Goal: Understand process/instructions

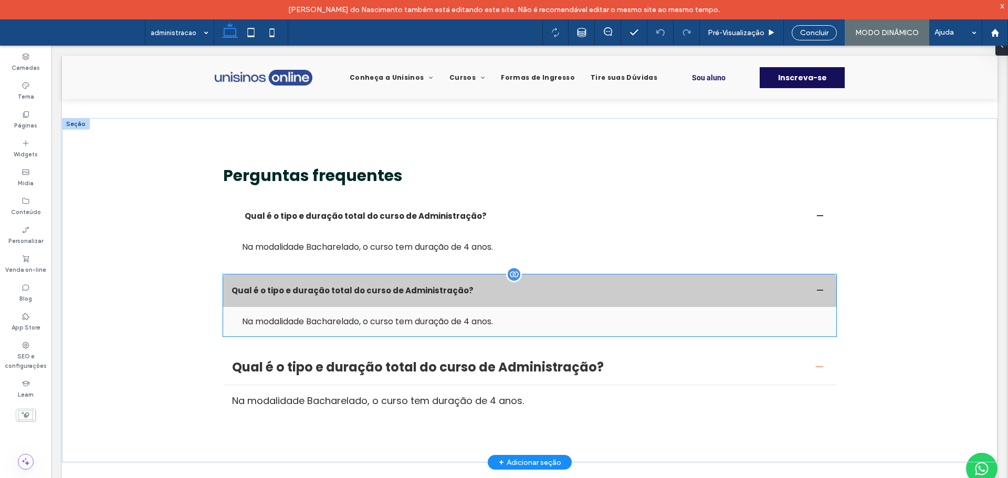
click at [326, 316] on div "Na modalidade Bacharelado, o curso tem duração de 4 anos." at bounding box center [535, 322] width 586 height 13
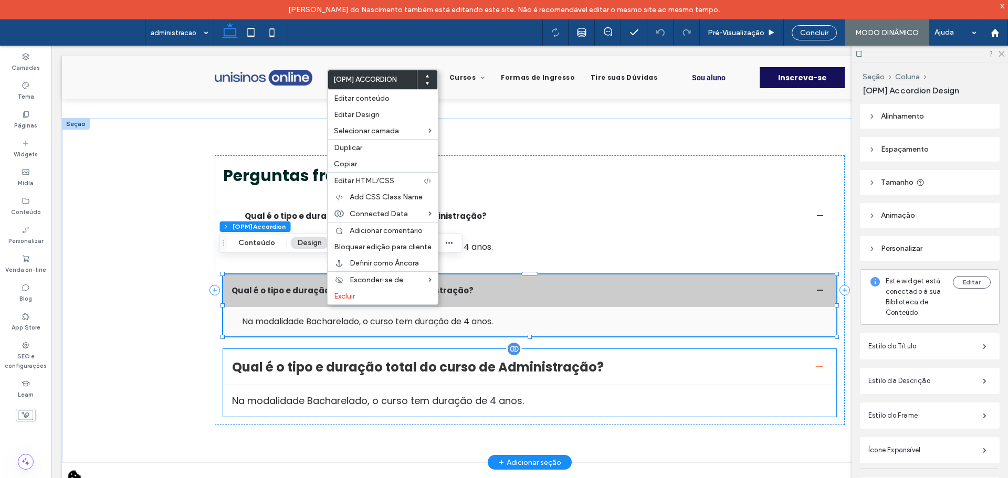
click at [266, 394] on div "Na modalidade Bacharelado, o curso tem duração de 4 anos." at bounding box center [529, 401] width 595 height 14
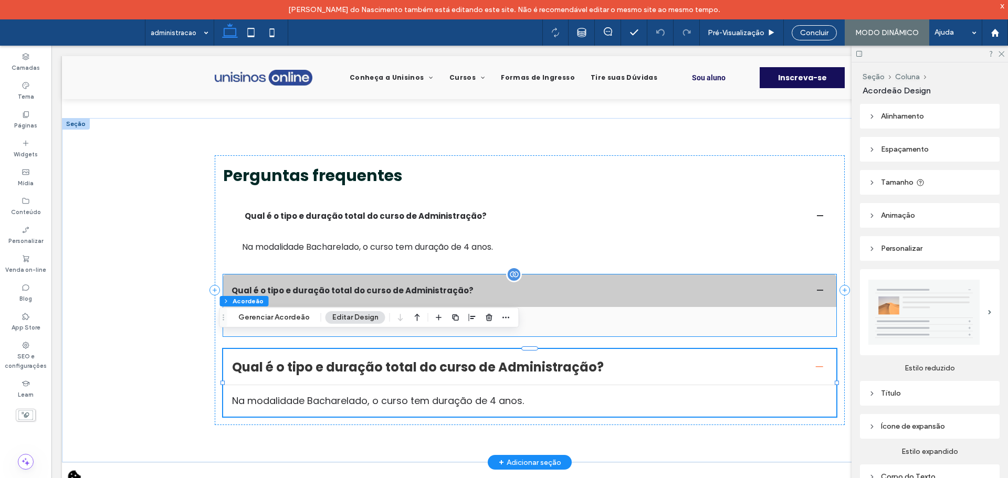
click at [302, 307] on div "Na modalidade Bacharelado, o curso tem duração de 4 anos." at bounding box center [529, 321] width 613 height 29
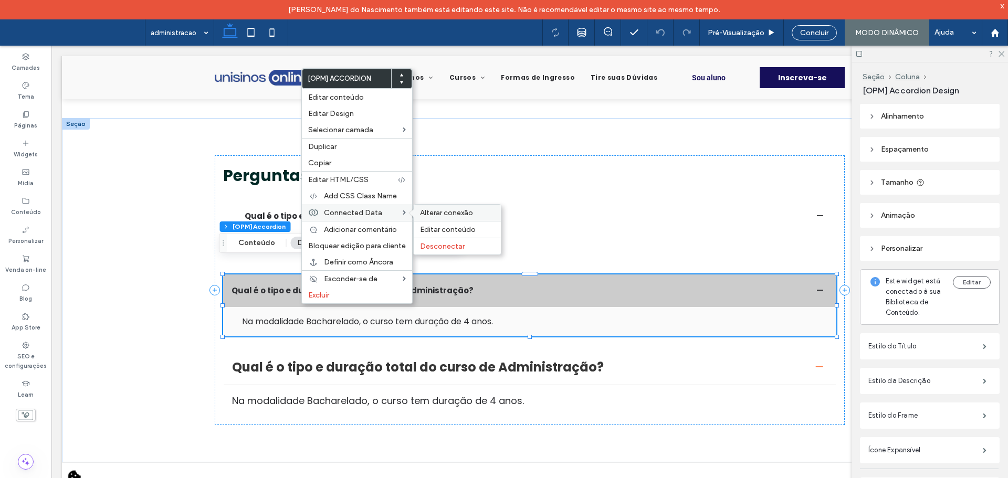
click at [433, 211] on span "Alterar conexão" at bounding box center [446, 212] width 53 height 9
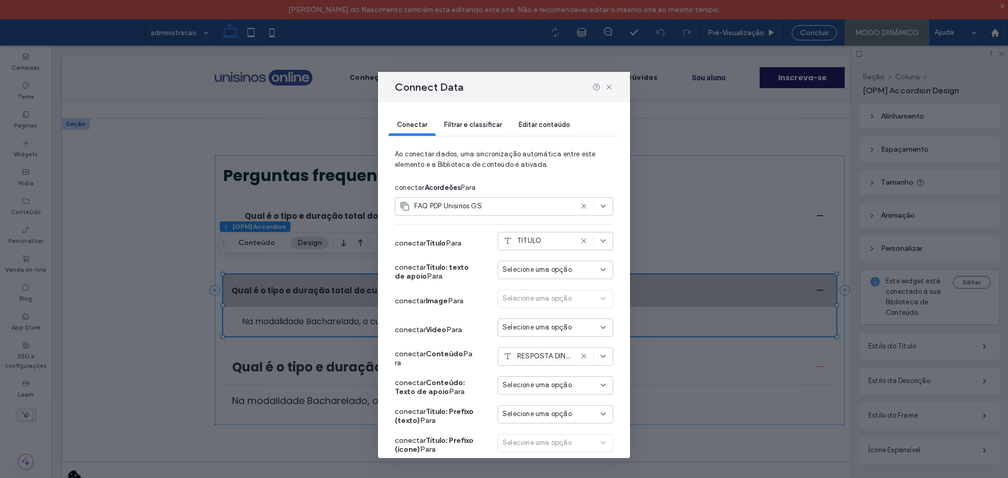
click at [477, 129] on div "Filtrar e classificar" at bounding box center [473, 125] width 75 height 21
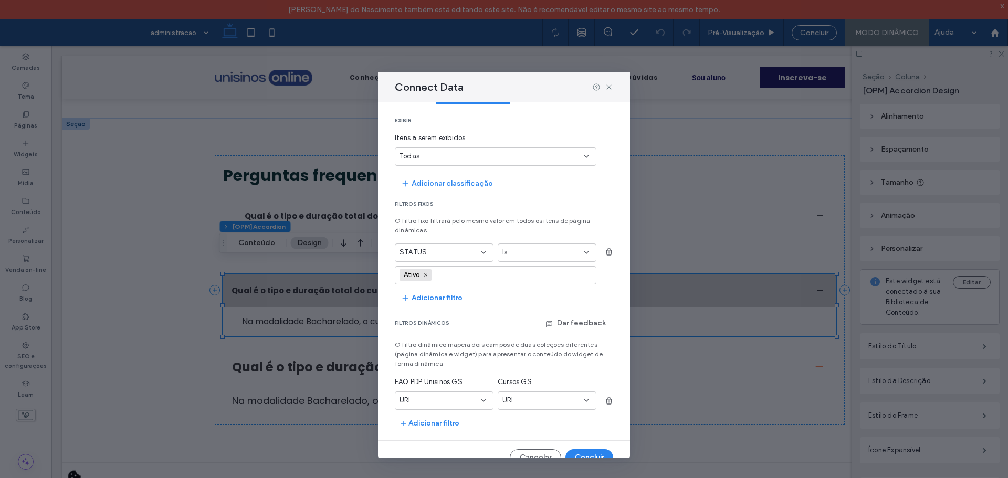
scroll to position [48, 0]
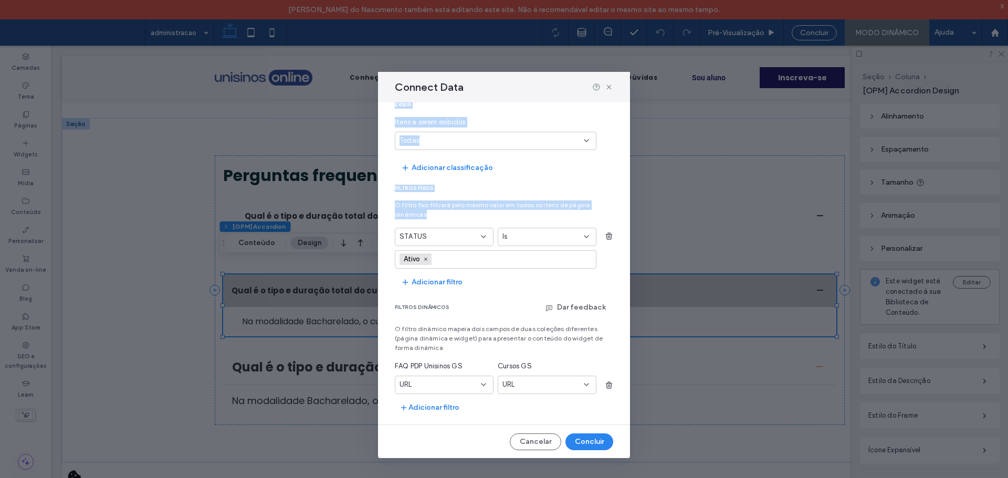
drag, startPoint x: 607, startPoint y: 86, endPoint x: 519, endPoint y: 303, distance: 234.6
click at [522, 286] on div "Connect Data Conectar Filtrar e classificar Editar conteúdo exibir Itens a sere…" at bounding box center [504, 265] width 252 height 387
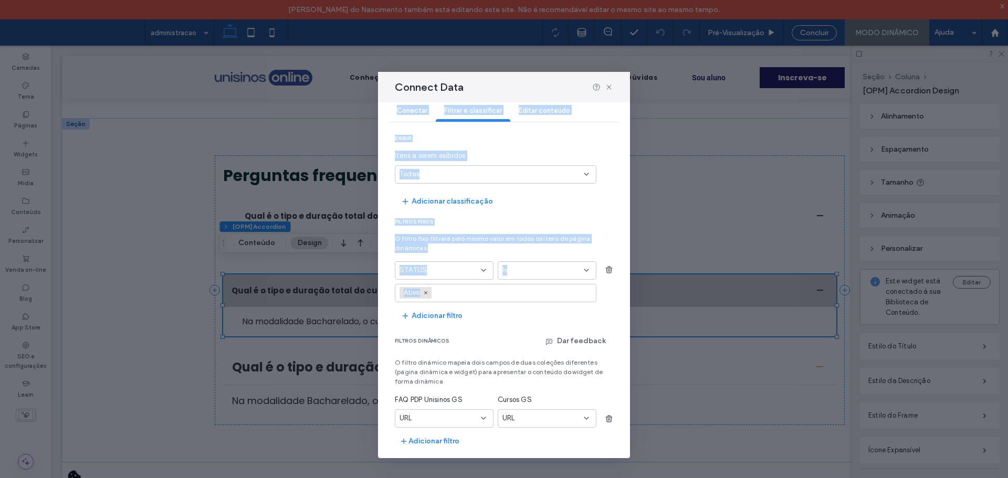
scroll to position [0, 0]
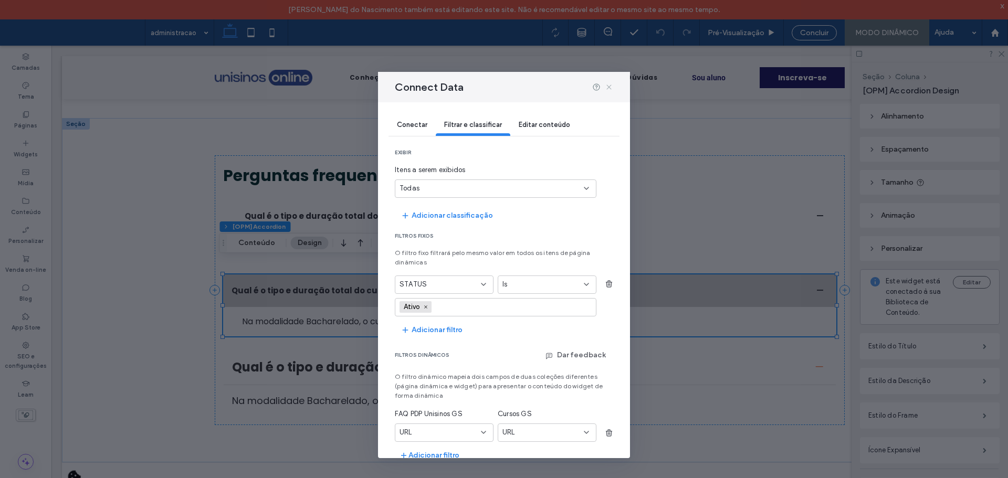
click at [610, 88] on icon at bounding box center [609, 87] width 8 height 8
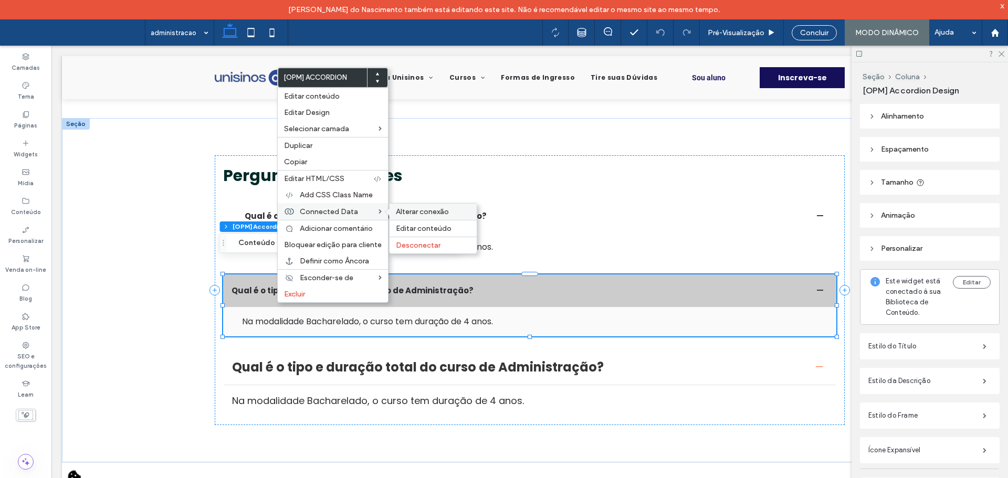
click at [400, 212] on span "Alterar conexão" at bounding box center [422, 211] width 53 height 9
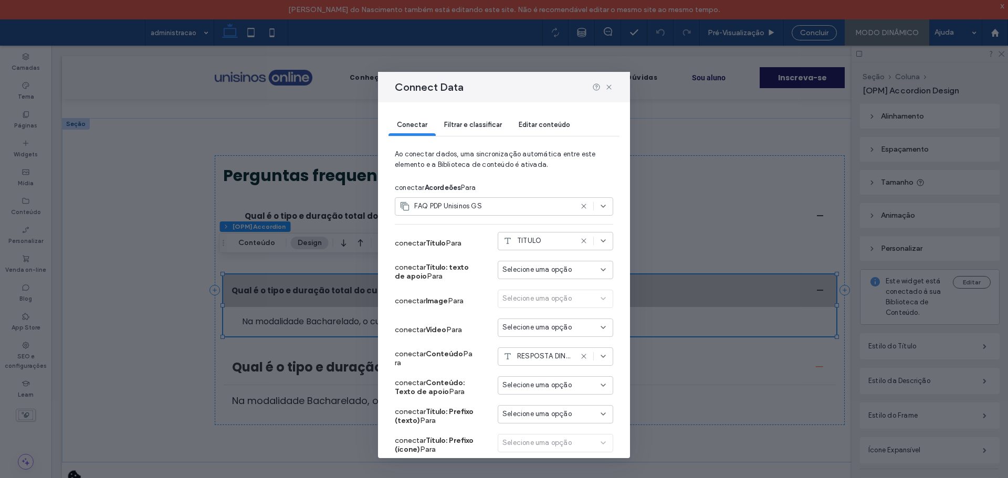
click at [466, 128] on div "Filtrar e classificar" at bounding box center [473, 125] width 75 height 21
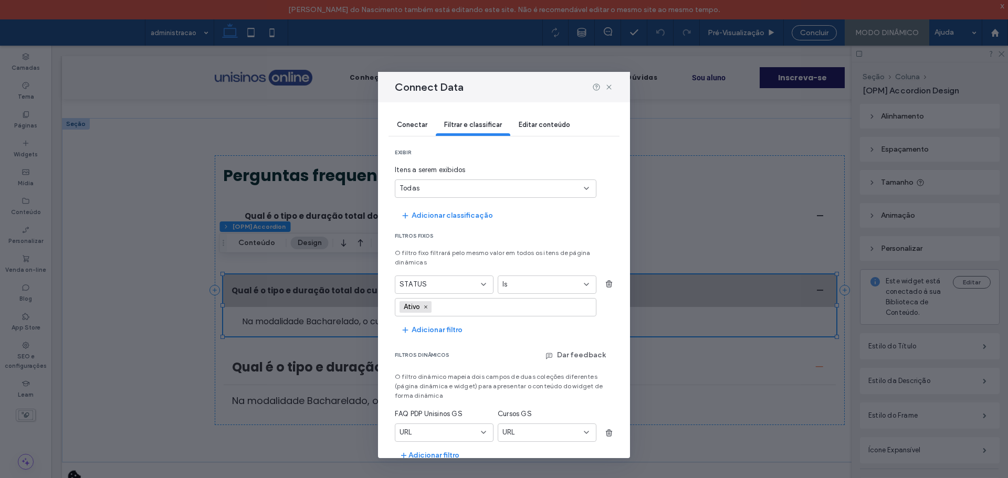
click at [397, 128] on div "Conectar" at bounding box center [411, 125] width 47 height 21
